Goal: Information Seeking & Learning: Learn about a topic

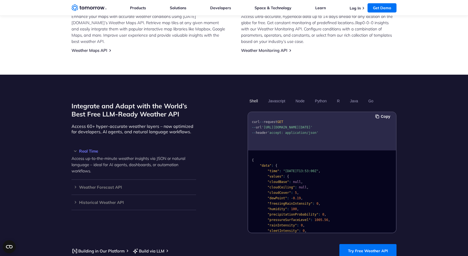
scroll to position [408, 0]
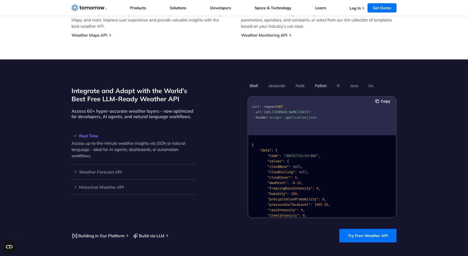
click at [328, 81] on button "Python" at bounding box center [321, 85] width 16 height 9
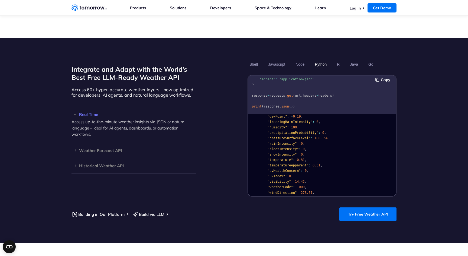
scroll to position [40, 0]
click at [319, 141] on span "1005.56" at bounding box center [322, 143] width 14 height 4
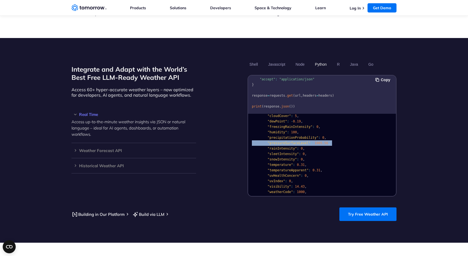
click at [319, 141] on span "1005.56" at bounding box center [322, 143] width 14 height 4
click at [304, 127] on pre "{ "data" : { "time" : "2023-02-14T13:53:00Z" , "values" : { "cloudBase" : null …" at bounding box center [322, 171] width 148 height 193
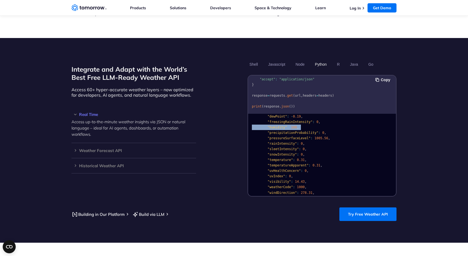
scroll to position [50, 0]
click at [290, 153] on span ""temperature"" at bounding box center [280, 155] width 25 height 4
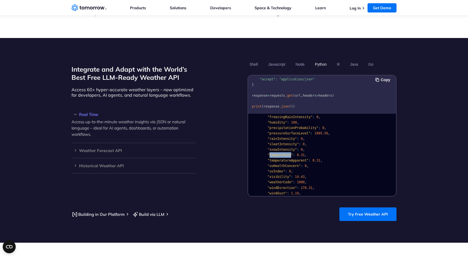
click at [290, 153] on span ""temperature"" at bounding box center [280, 155] width 25 height 4
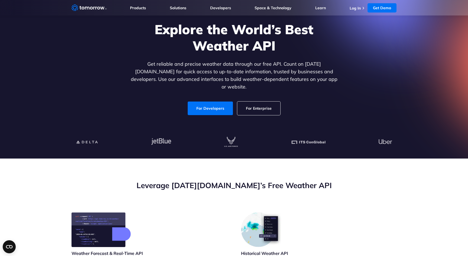
scroll to position [0, 0]
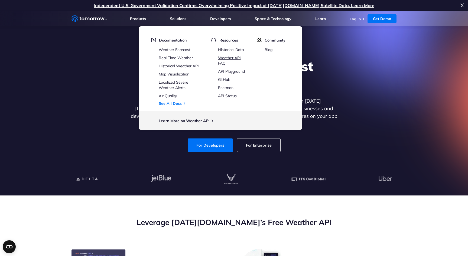
click at [225, 59] on link "Weather API FAQ" at bounding box center [229, 60] width 23 height 10
click at [181, 57] on link "Real-Time Weather" at bounding box center [176, 57] width 34 height 5
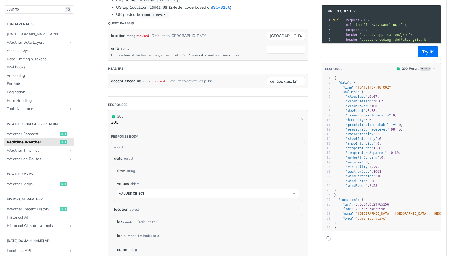
scroll to position [152, 0]
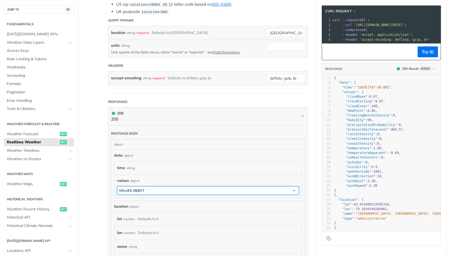
click at [175, 190] on button "values object" at bounding box center [208, 190] width 182 height 8
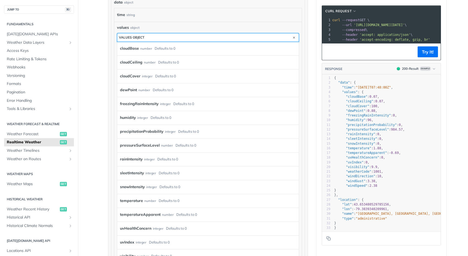
scroll to position [307, 0]
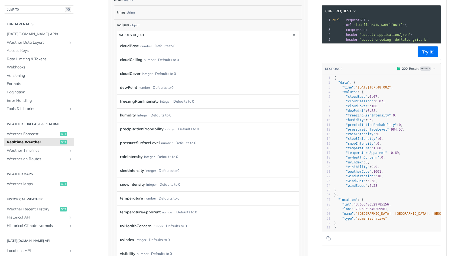
click at [320, 134] on section "cURL Request xxxxxxxxxx 1 curl --request GET \ 2 --url 'https://api.tomorrow.io…" at bounding box center [381, 125] width 130 height 250
click at [381, 147] on span "1.88" at bounding box center [378, 148] width 8 height 4
type textarea ".88"
drag, startPoint x: 381, startPoint y: 147, endPoint x: 377, endPoint y: 148, distance: 3.8
click at [377, 148] on span "1.88" at bounding box center [378, 148] width 8 height 4
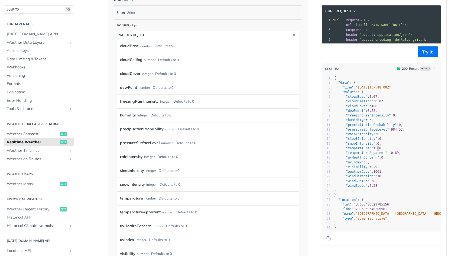
click at [377, 148] on span "1.88" at bounding box center [378, 148] width 8 height 4
click at [135, 198] on label "temperature" at bounding box center [131, 198] width 23 height 8
click at [138, 196] on label "temperature" at bounding box center [131, 198] width 23 height 8
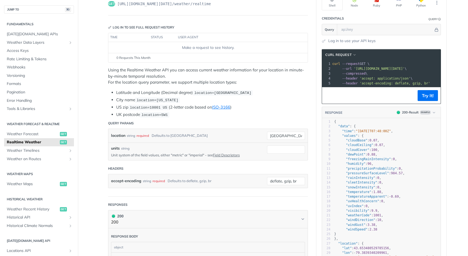
scroll to position [0, 0]
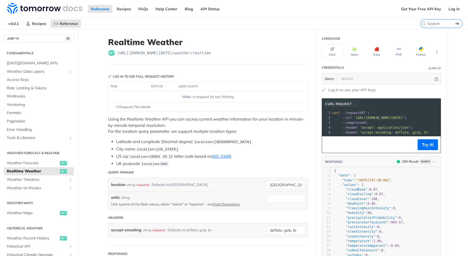
click at [331, 105] on span "cURL Request" at bounding box center [338, 103] width 26 height 5
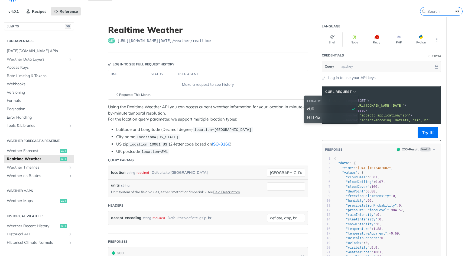
scroll to position [1, 0]
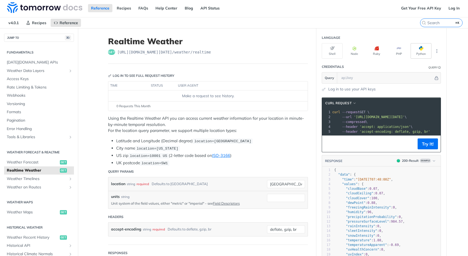
click at [425, 49] on button "Python" at bounding box center [421, 50] width 21 height 15
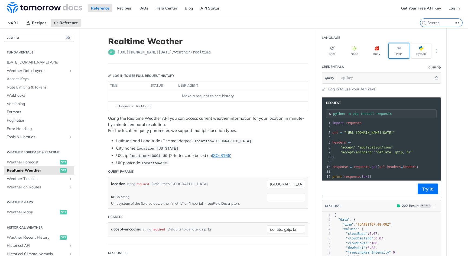
click at [401, 50] on icon "button" at bounding box center [399, 48] width 4 height 4
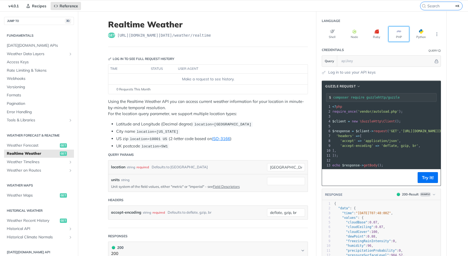
scroll to position [17, 0]
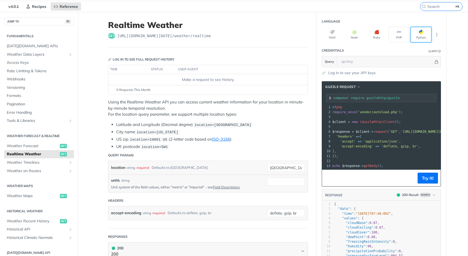
click at [416, 36] on button "Python" at bounding box center [421, 34] width 21 height 15
type input "python -m pip install requests"
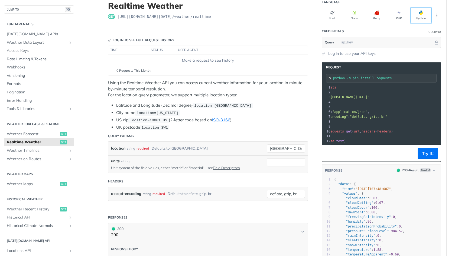
scroll to position [0, 0]
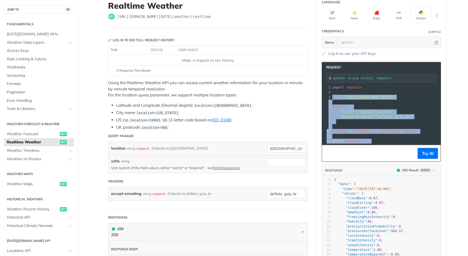
drag, startPoint x: 378, startPoint y: 140, endPoint x: 333, endPoint y: 95, distance: 63.6
click at [333, 95] on div "1 import requests 2 ​ 3 url = "https://api.tomorrow.io/v4/weather/realtime?loca…" at bounding box center [398, 114] width 135 height 59
copy div "url = "https://api.tomorrow.io/v4/weather/realtime?location=toronto" 4 ​ 5 head…"
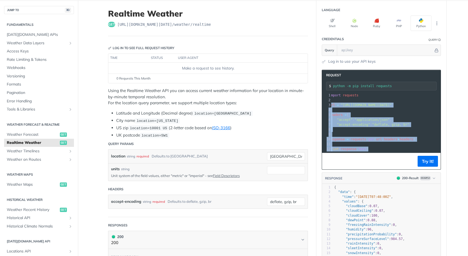
scroll to position [21, 0]
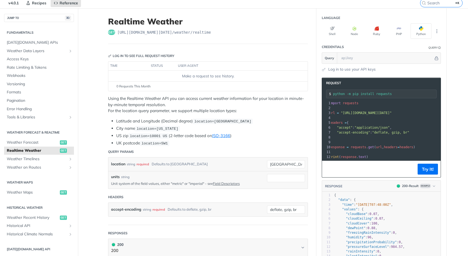
click at [153, 136] on span "location=10001 US" at bounding box center [148, 136] width 37 height 4
copy span "10001"
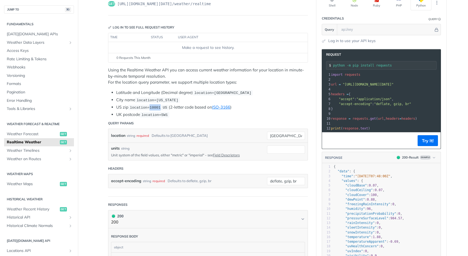
scroll to position [0, 0]
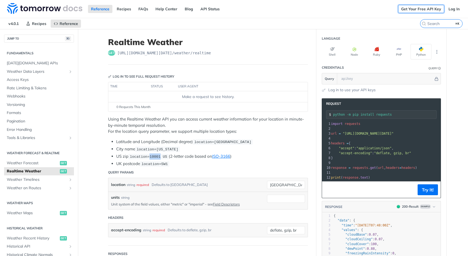
click at [418, 8] on link "Get Your Free API Key" at bounding box center [421, 9] width 46 height 8
click at [454, 10] on link "Log In" at bounding box center [454, 9] width 17 height 8
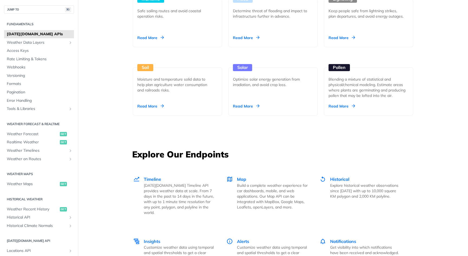
scroll to position [608, 0]
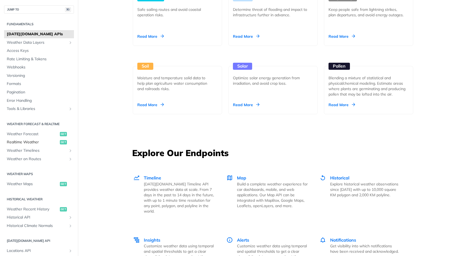
click at [53, 138] on link "Realtime Weather get" at bounding box center [39, 142] width 70 height 8
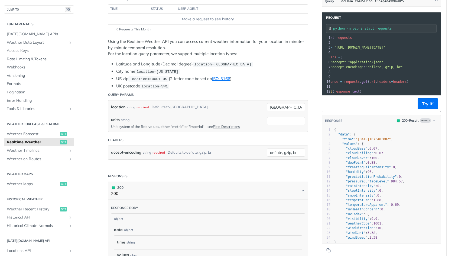
scroll to position [72, 0]
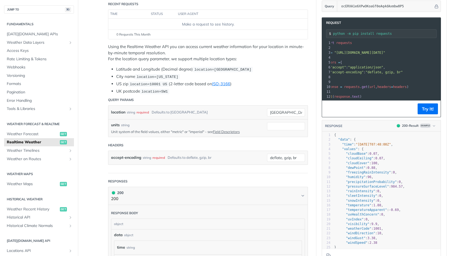
click at [254, 78] on li "City name location=[US_STATE]" at bounding box center [212, 76] width 192 height 6
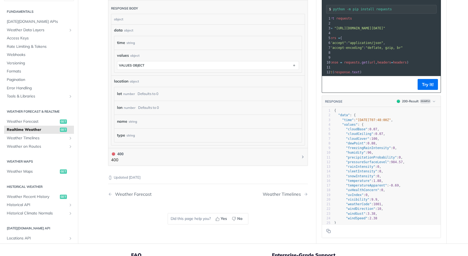
scroll to position [264, 0]
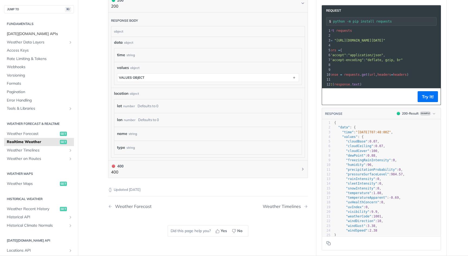
click at [37, 35] on span "[DATE][DOMAIN_NAME] APIs" at bounding box center [40, 33] width 66 height 5
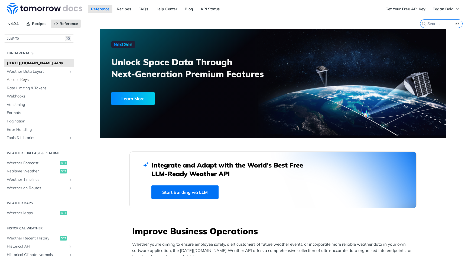
click at [34, 80] on span "Access Keys" at bounding box center [40, 79] width 66 height 5
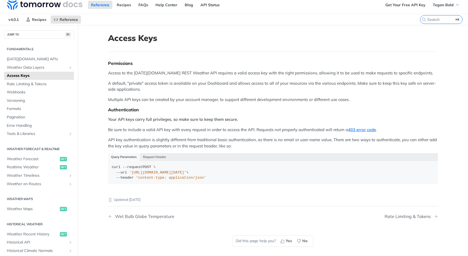
scroll to position [4, 0]
click at [159, 155] on button "Request Header" at bounding box center [154, 157] width 29 height 8
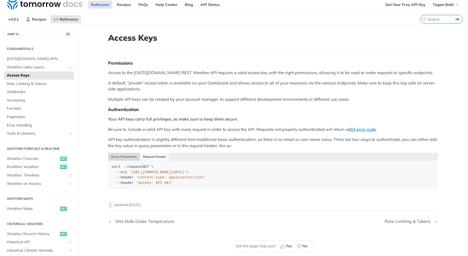
click at [126, 158] on button "Query Parameters" at bounding box center [124, 157] width 32 height 8
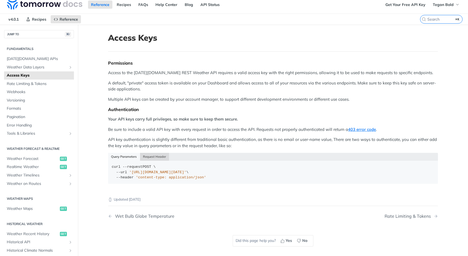
click at [168, 156] on button "Request Header" at bounding box center [154, 157] width 29 height 8
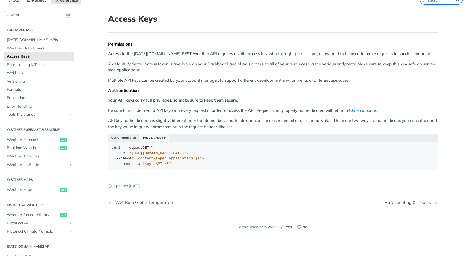
scroll to position [27, 0]
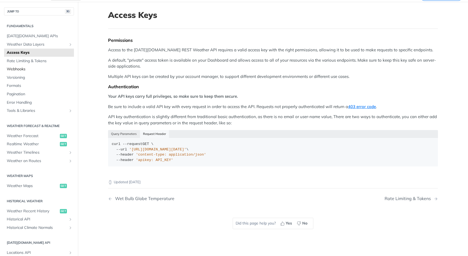
click at [37, 72] on link "Webhooks" at bounding box center [39, 69] width 70 height 8
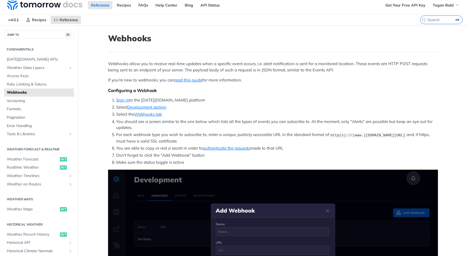
scroll to position [5, 0]
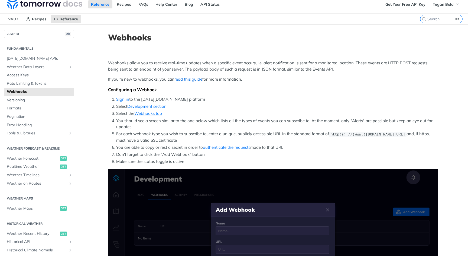
click at [183, 81] on link "read this guide" at bounding box center [188, 78] width 28 height 5
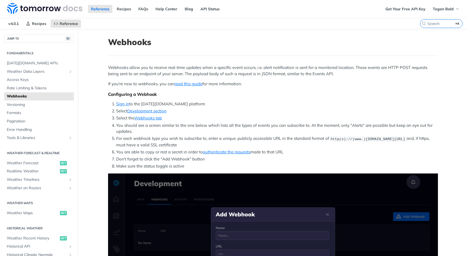
click at [176, 128] on li "You should see a screen similar to the one below which lists all the types of e…" at bounding box center [277, 128] width 322 height 12
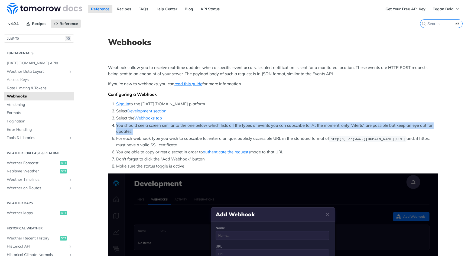
click at [176, 128] on li "You should see a screen similar to the one below which lists all the types of e…" at bounding box center [277, 128] width 322 height 12
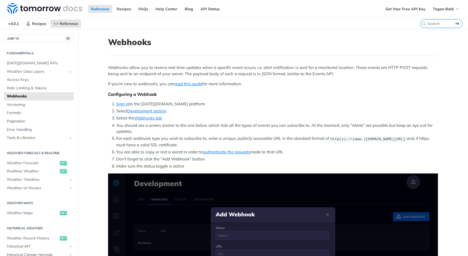
click at [145, 128] on li "You should see a screen similar to the one below which lists all the types of e…" at bounding box center [277, 128] width 322 height 12
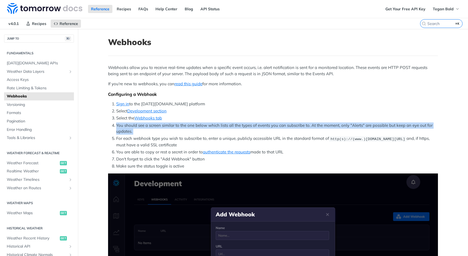
click at [145, 128] on li "You should see a screen similar to the one below which lists all the types of e…" at bounding box center [277, 128] width 322 height 12
click at [116, 124] on li "You should see a screen similar to the one below which lists all the types of e…" at bounding box center [277, 128] width 322 height 12
drag, startPoint x: 116, startPoint y: 124, endPoint x: 125, endPoint y: 131, distance: 11.0
click at [125, 131] on li "You should see a screen similar to the one below which lists all the types of e…" at bounding box center [277, 128] width 322 height 12
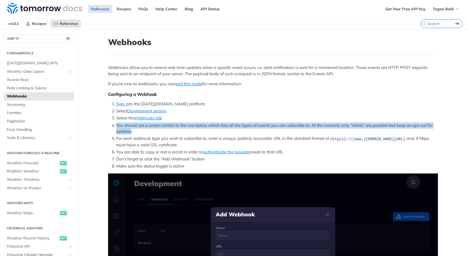
drag, startPoint x: 125, startPoint y: 131, endPoint x: 118, endPoint y: 124, distance: 10.2
click at [118, 124] on li "You should see a screen similar to the one below which lists all the types of e…" at bounding box center [277, 128] width 322 height 12
